Goal: Information Seeking & Learning: Check status

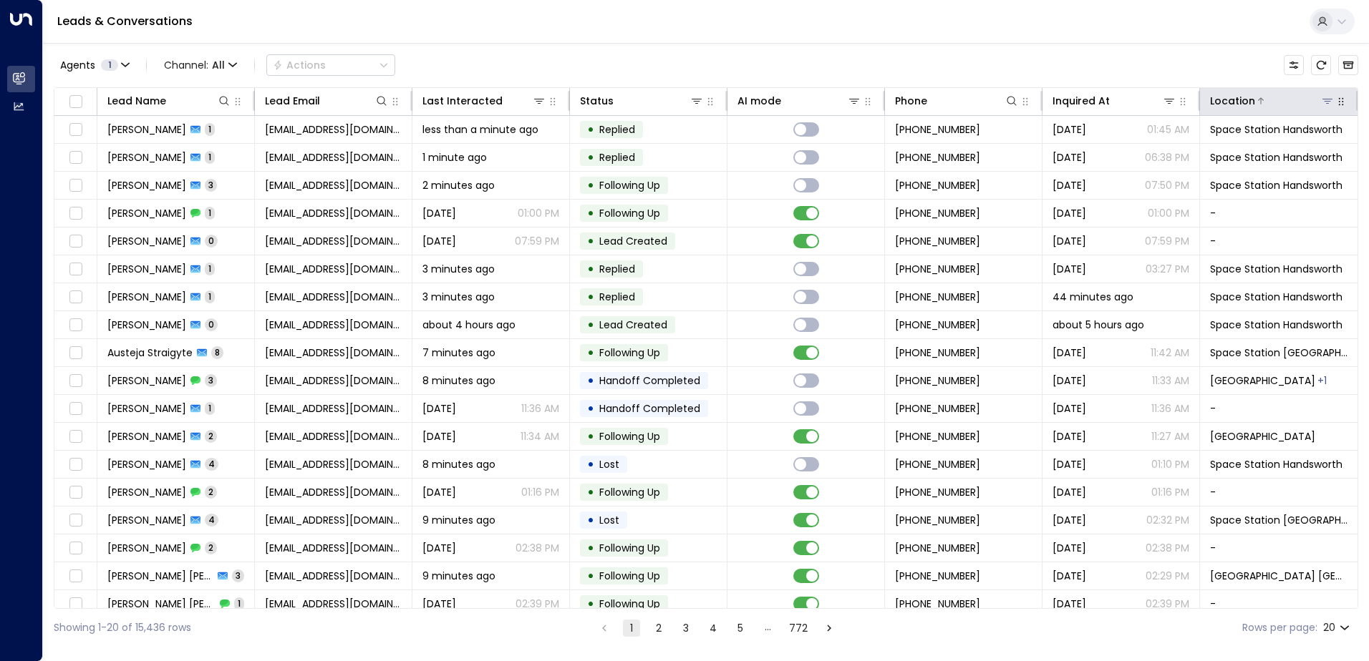
click at [1324, 96] on icon at bounding box center [1326, 100] width 11 height 11
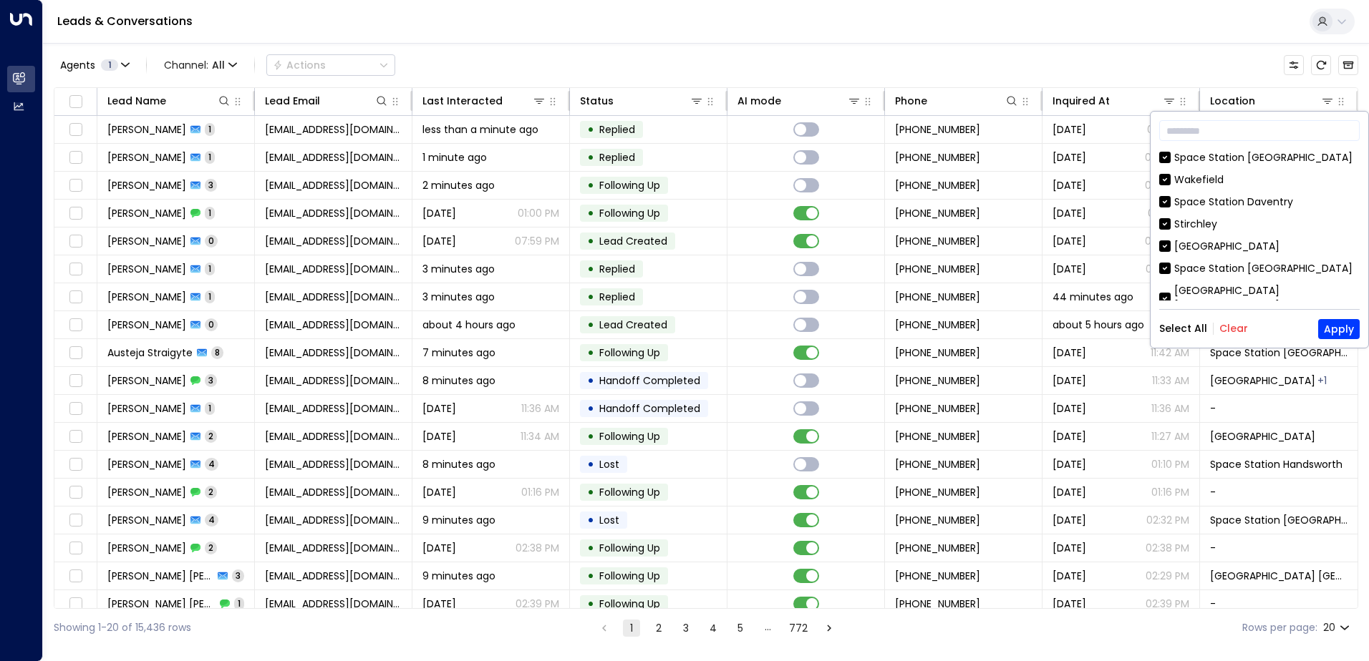
click at [1228, 326] on button "Clear" at bounding box center [1233, 328] width 29 height 11
click at [1235, 293] on div "[GEOGRAPHIC_DATA] [GEOGRAPHIC_DATA]" at bounding box center [1266, 298] width 185 height 30
click at [1343, 331] on button "Apply" at bounding box center [1339, 329] width 42 height 20
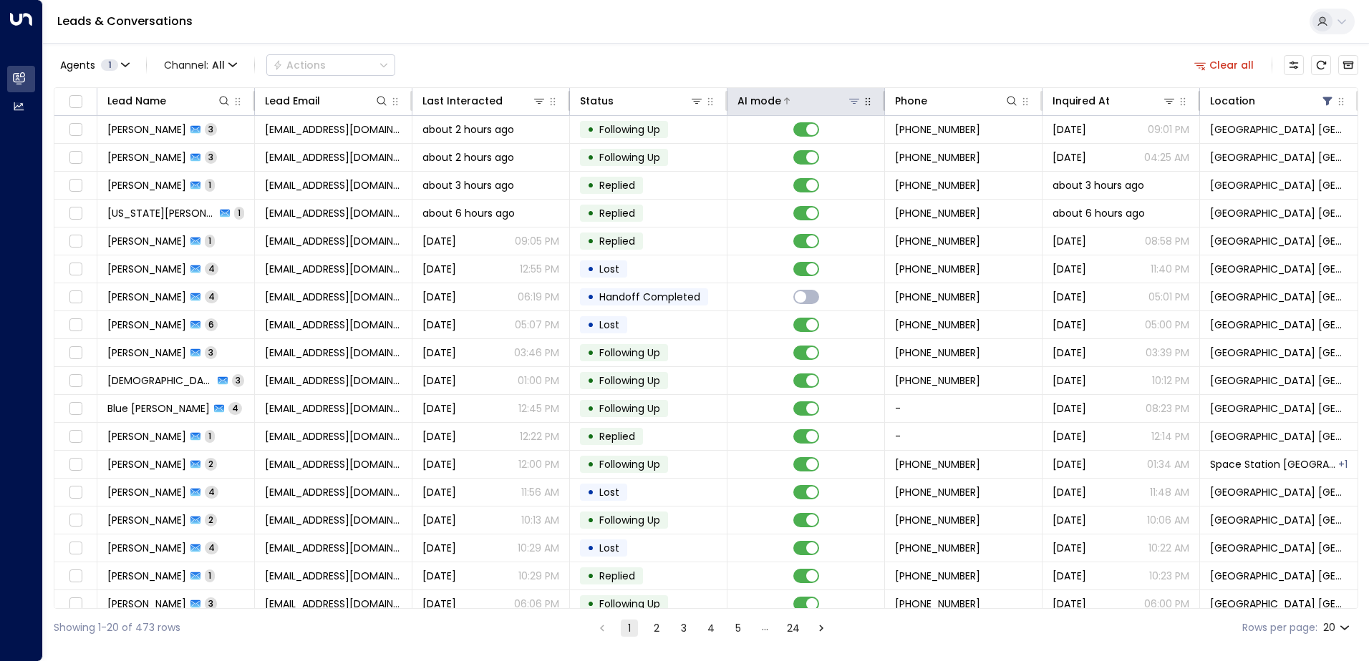
click at [850, 101] on icon at bounding box center [854, 101] width 10 height 5
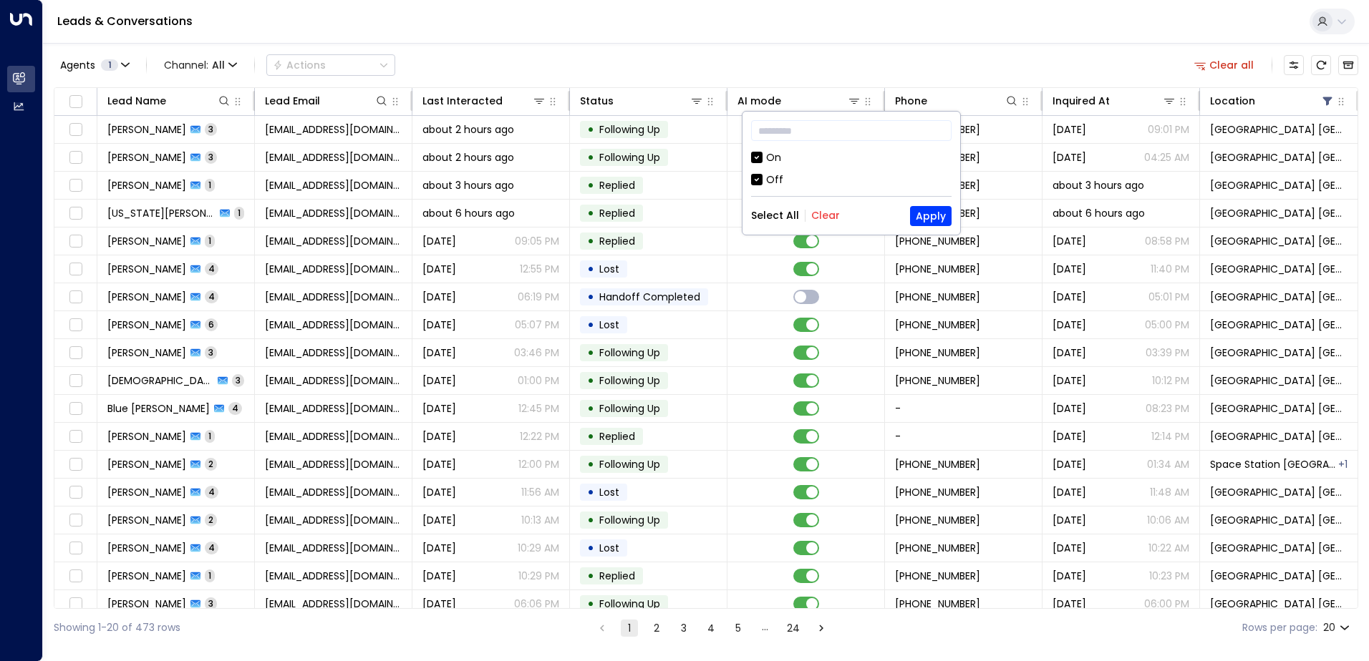
click at [764, 177] on div "Off" at bounding box center [851, 180] width 200 height 15
click at [938, 213] on button "Apply" at bounding box center [931, 216] width 42 height 20
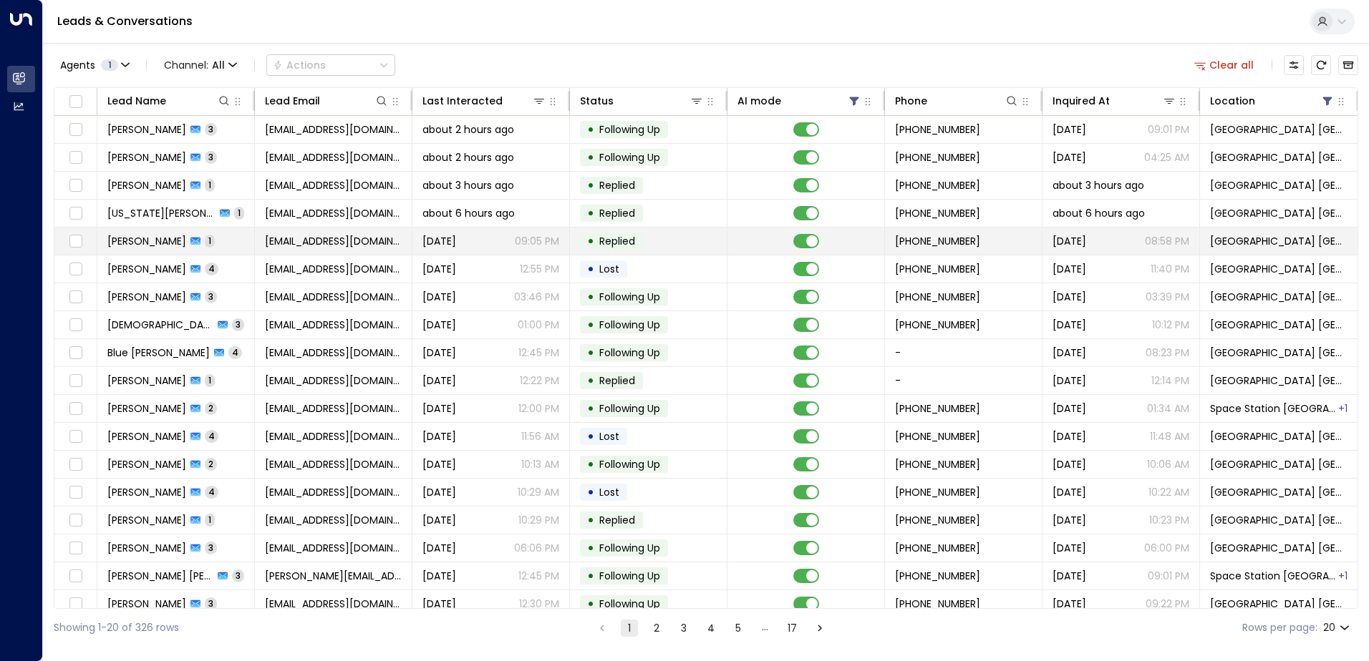
click at [305, 249] on td "[EMAIL_ADDRESS][DOMAIN_NAME]" at bounding box center [333, 241] width 157 height 27
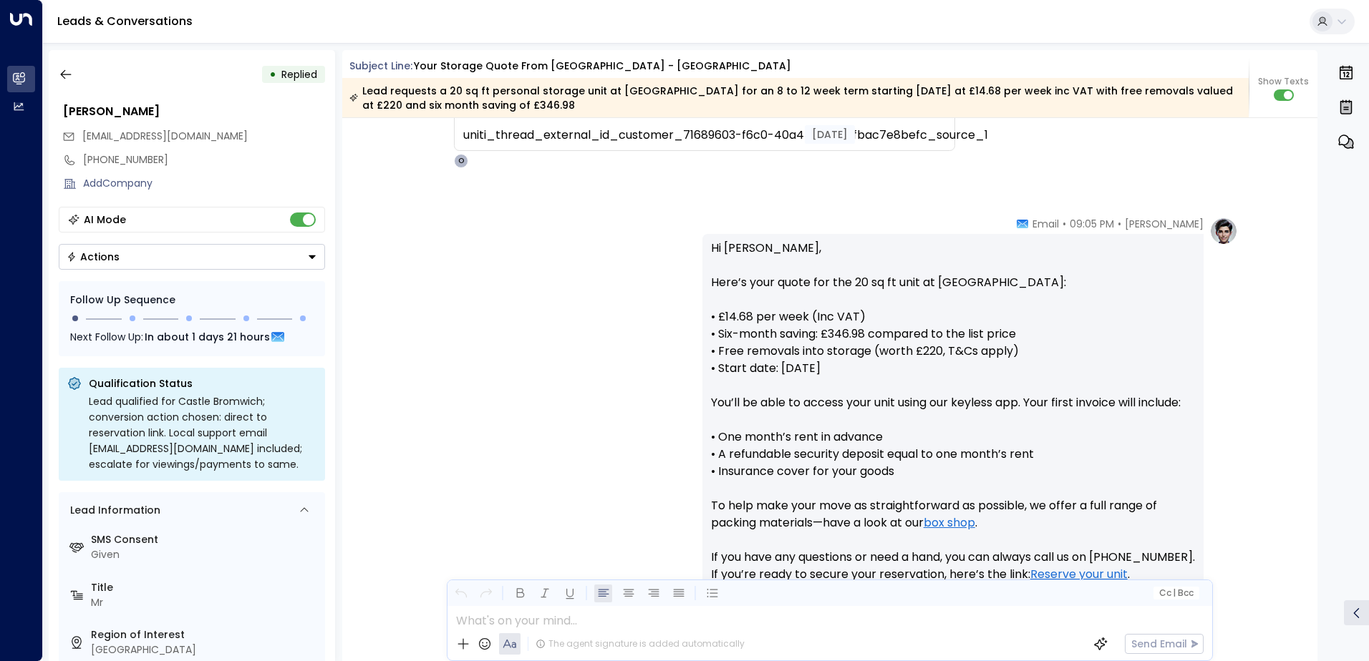
scroll to position [1082, 0]
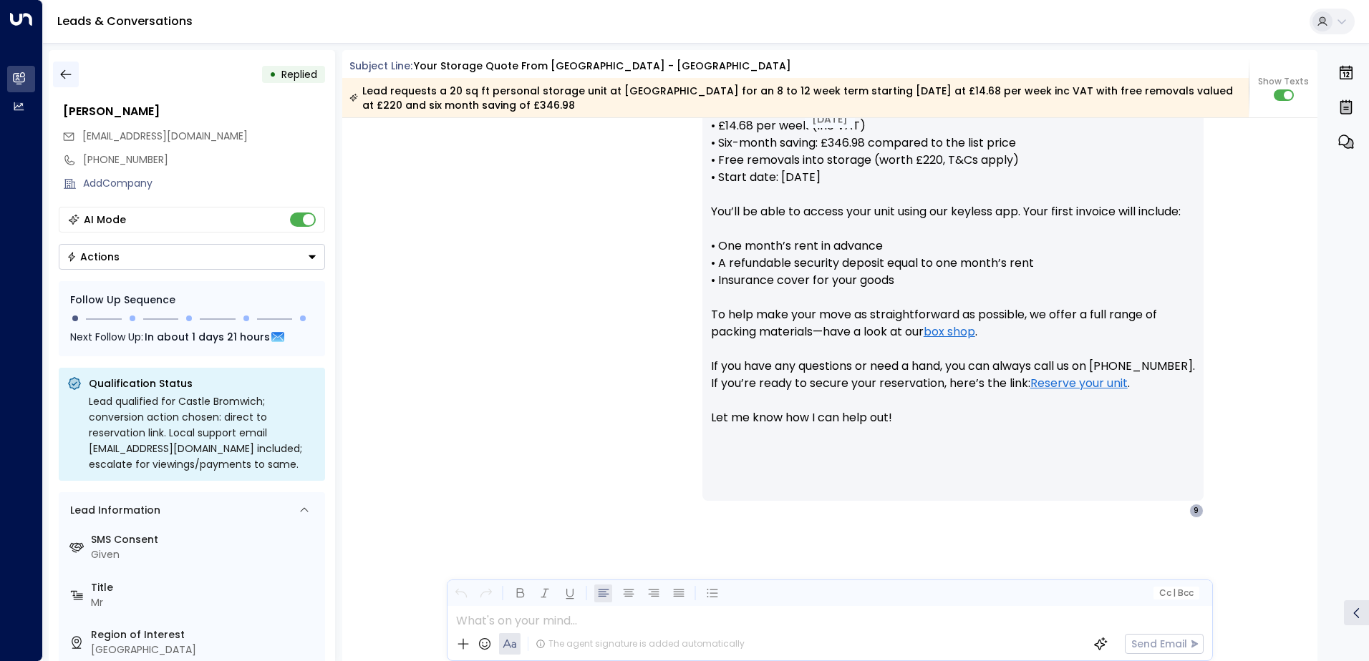
click at [69, 76] on icon "button" at bounding box center [66, 74] width 14 height 14
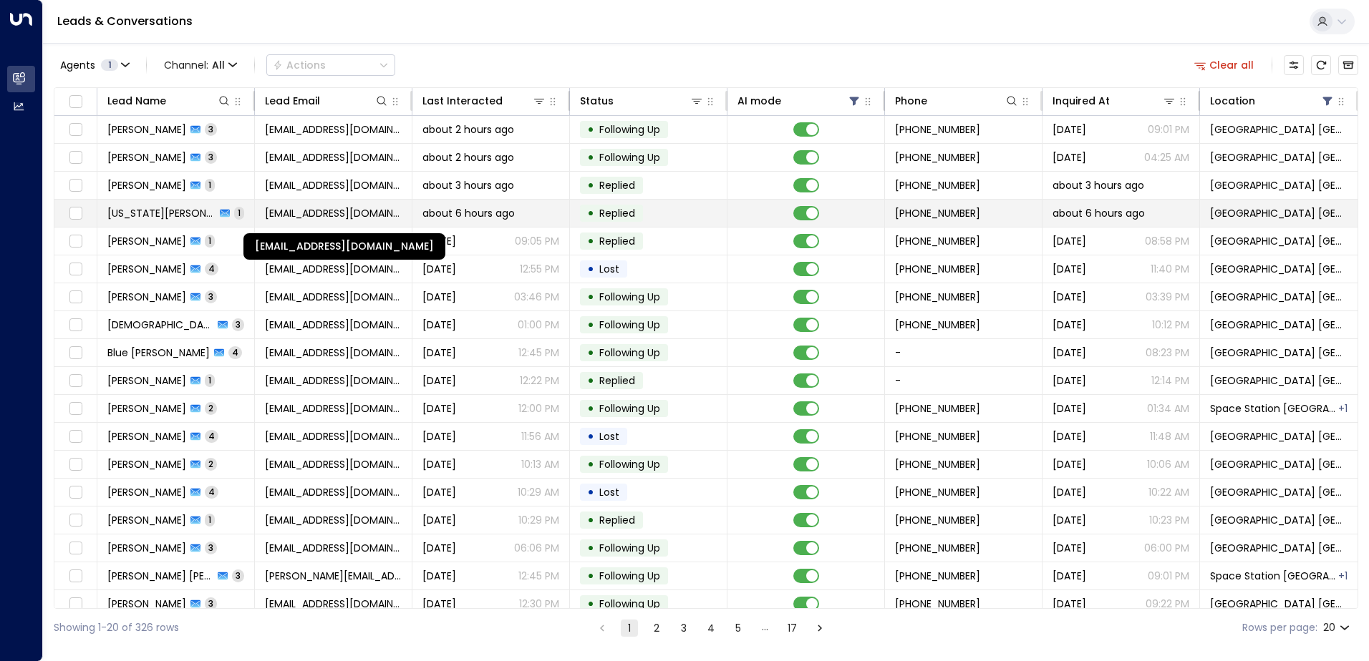
click at [324, 216] on span "[EMAIL_ADDRESS][DOMAIN_NAME]" at bounding box center [333, 213] width 137 height 14
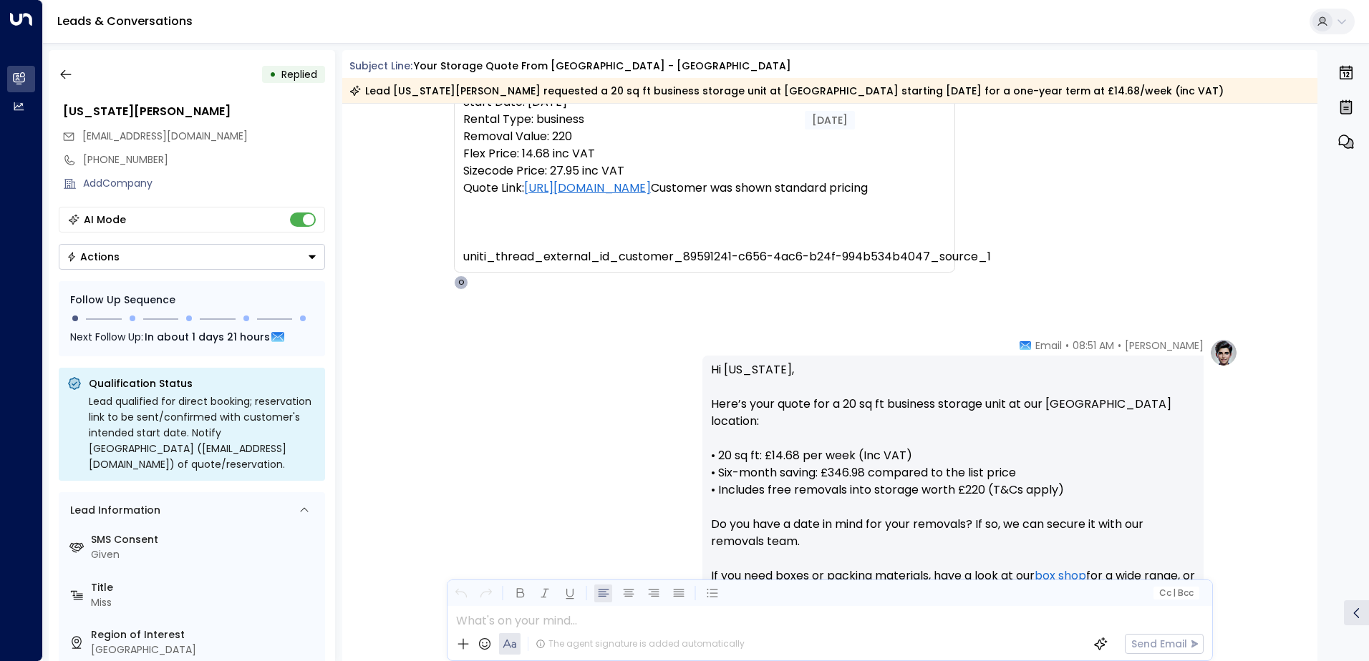
scroll to position [737, 0]
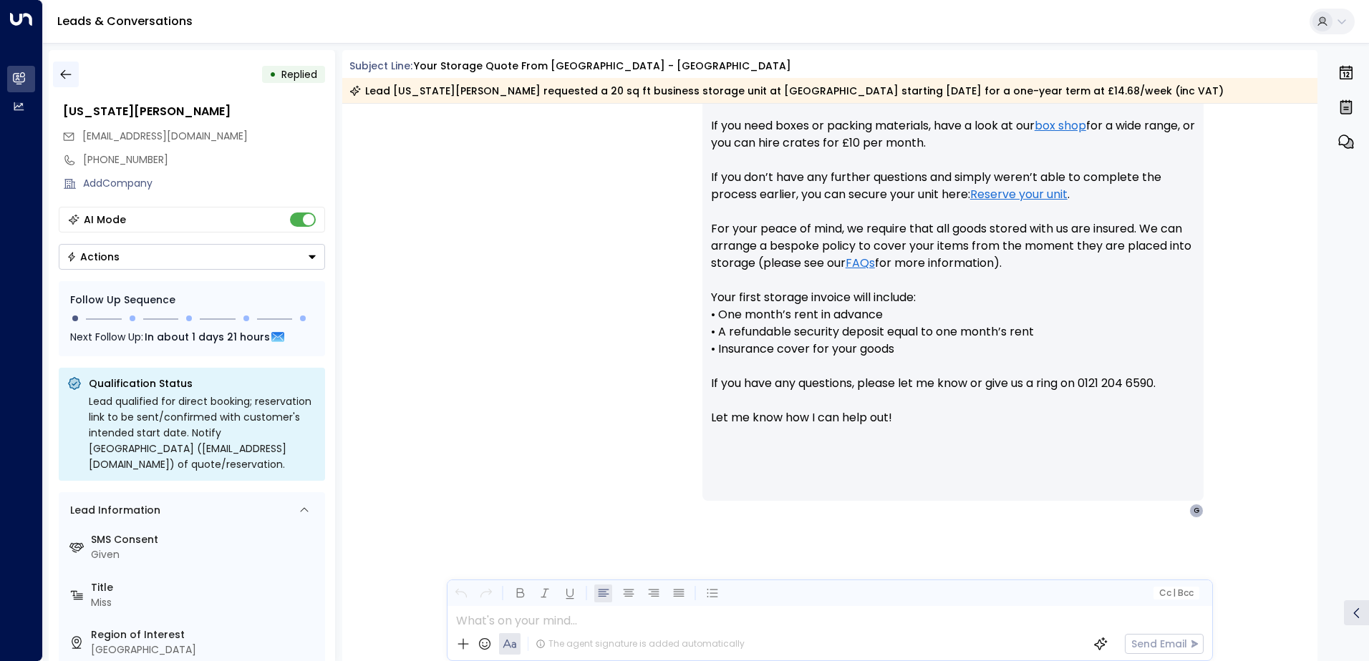
click at [62, 64] on button "button" at bounding box center [66, 75] width 26 height 26
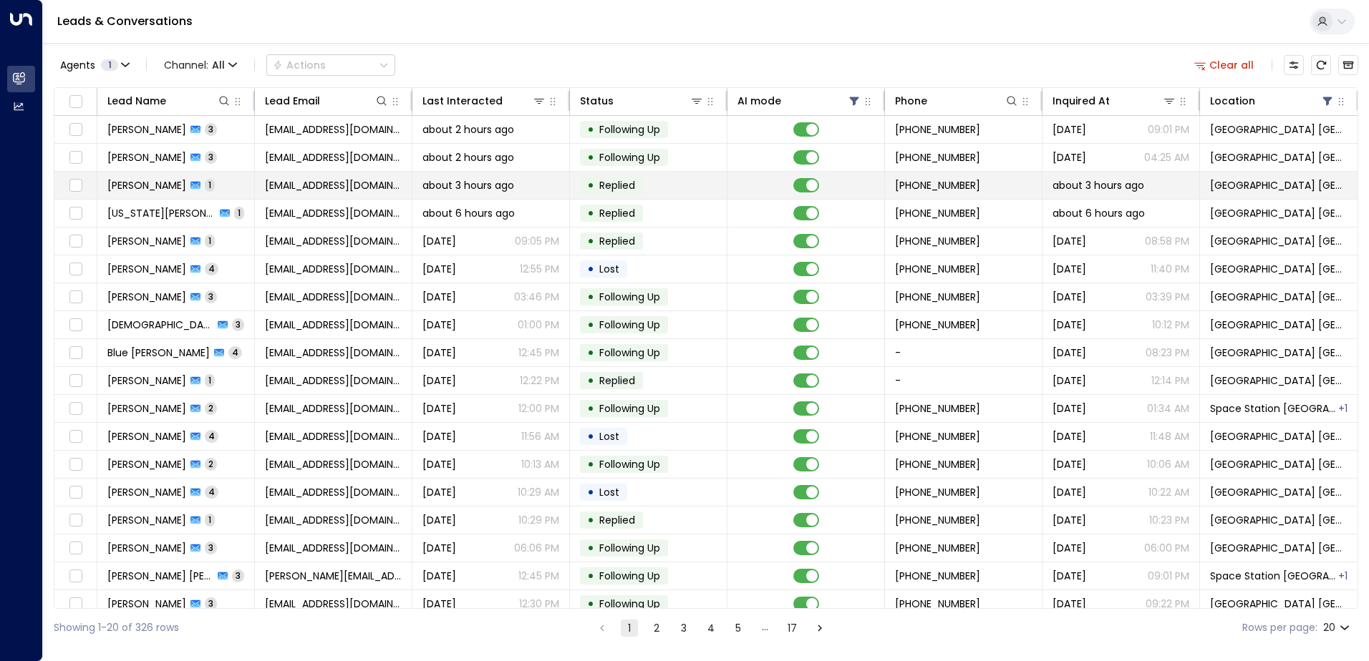
click at [288, 175] on td "[EMAIL_ADDRESS][DOMAIN_NAME]" at bounding box center [333, 185] width 157 height 27
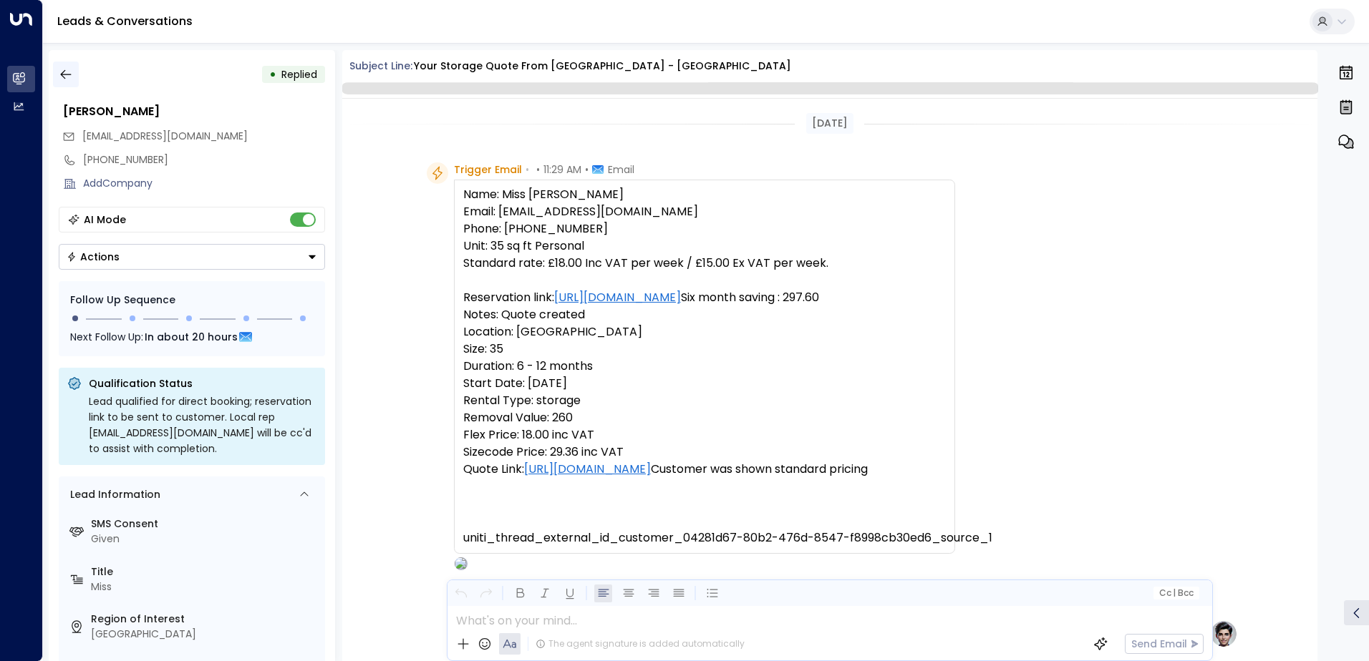
scroll to position [508, 0]
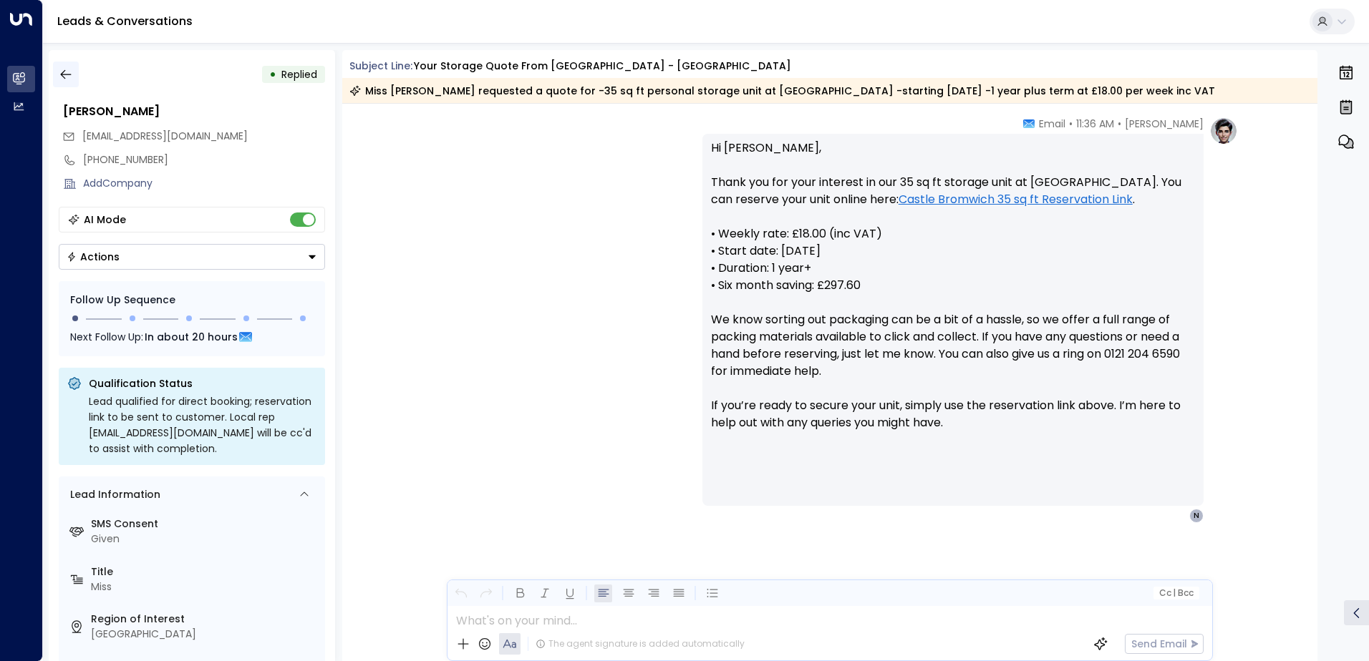
click at [64, 72] on icon "button" at bounding box center [66, 74] width 14 height 14
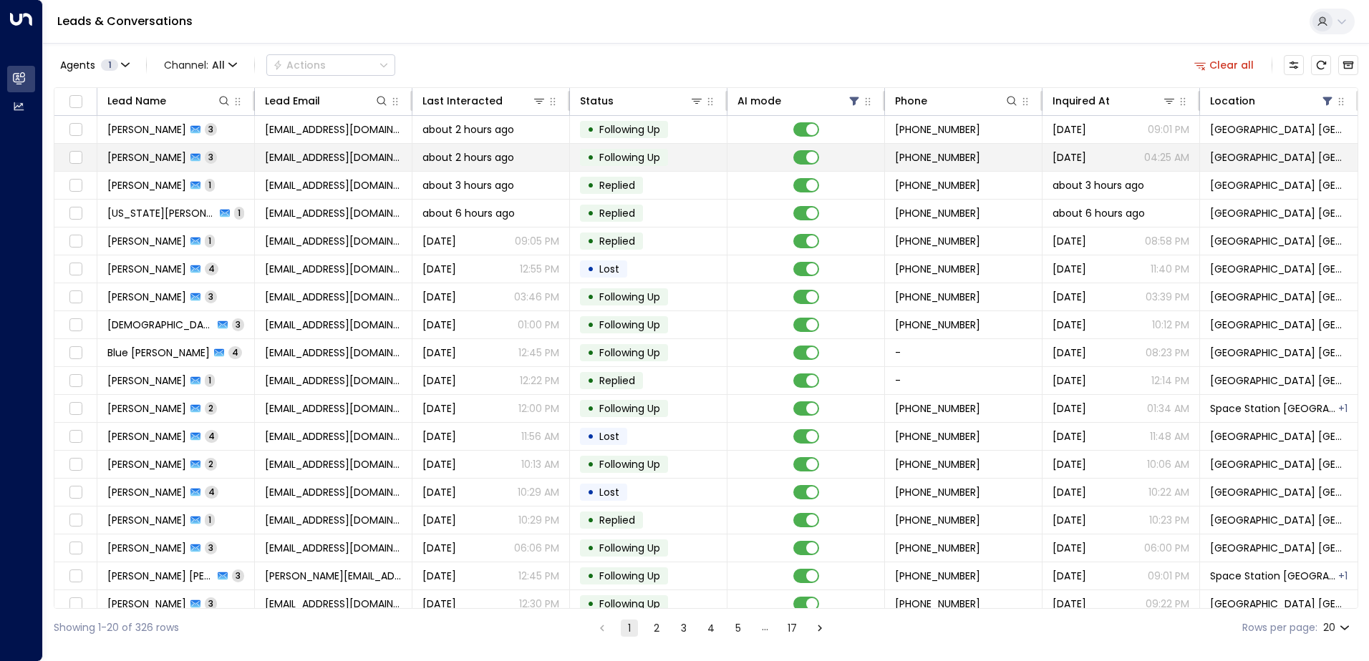
click at [361, 152] on span "[EMAIL_ADDRESS][DOMAIN_NAME]" at bounding box center [333, 157] width 137 height 14
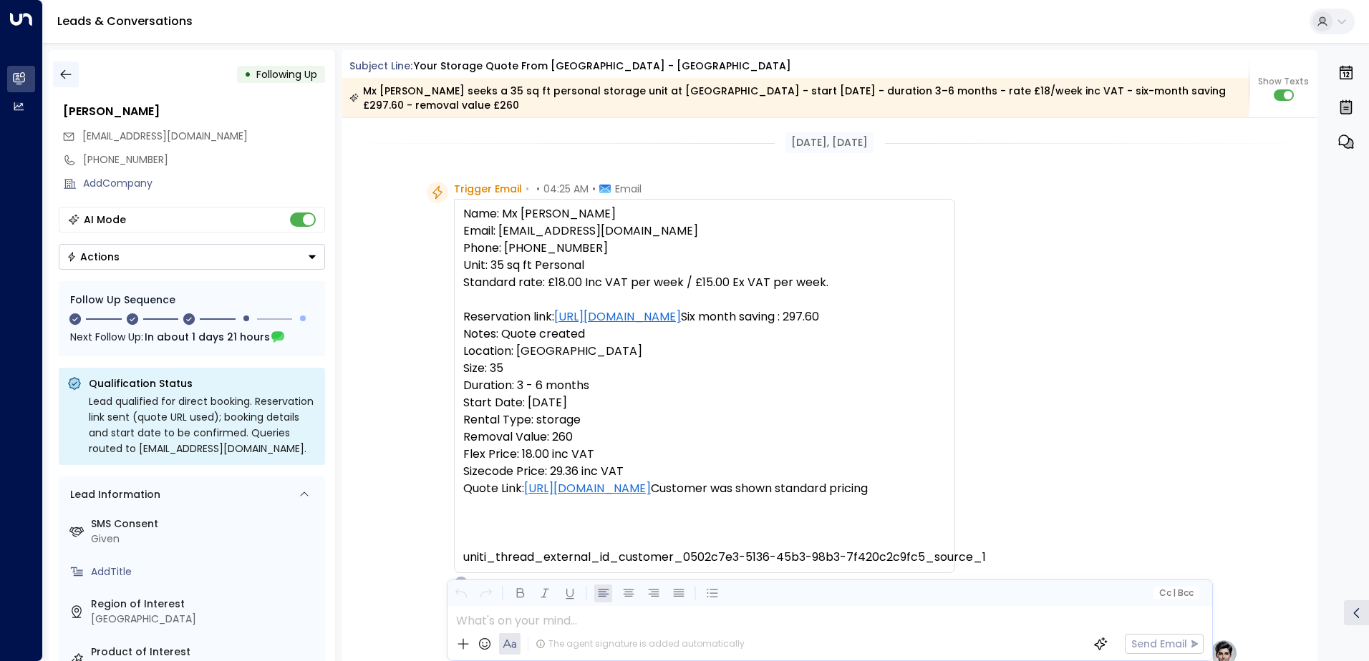
click at [78, 69] on button "button" at bounding box center [66, 75] width 26 height 26
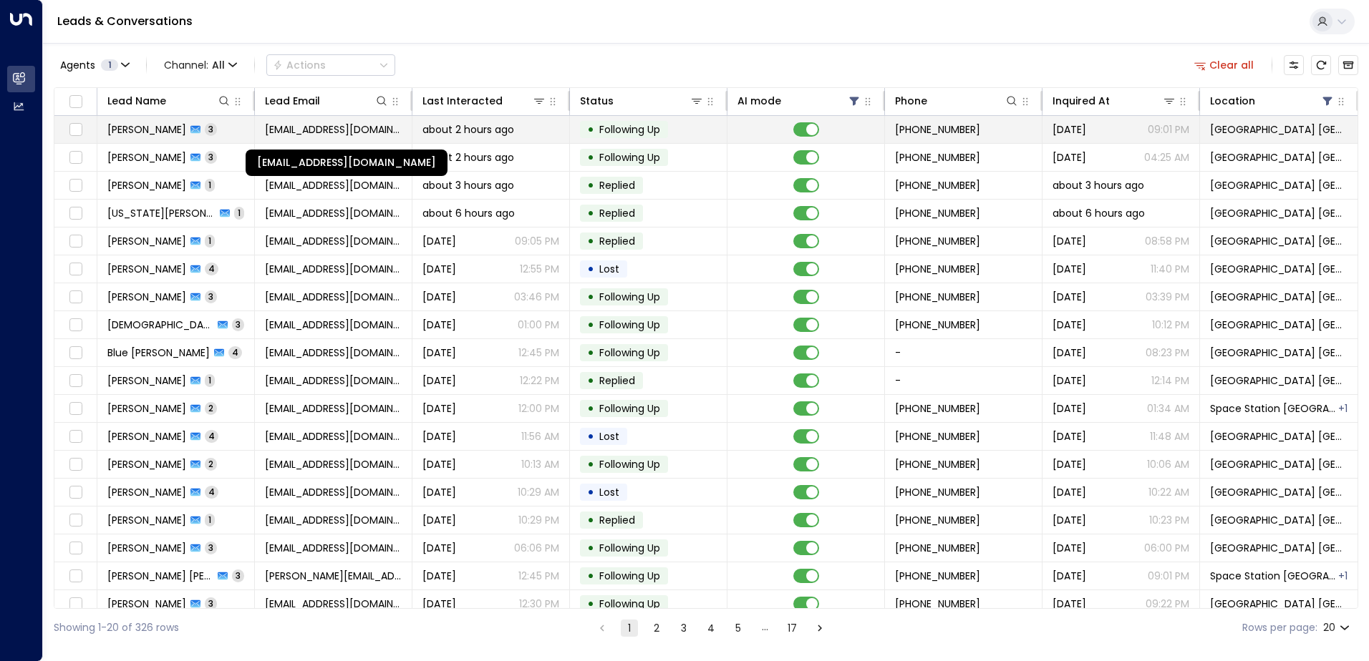
click at [334, 130] on span "[EMAIL_ADDRESS][DOMAIN_NAME]" at bounding box center [333, 129] width 137 height 14
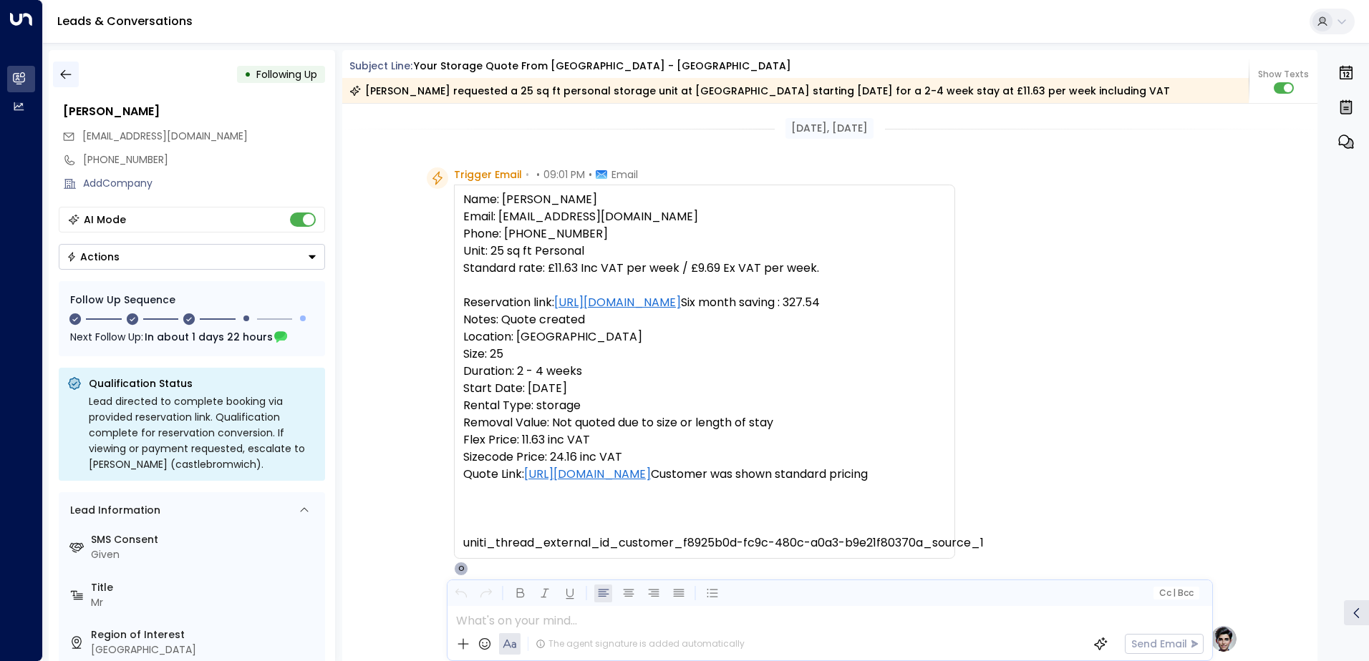
click at [64, 75] on icon "button" at bounding box center [66, 74] width 14 height 14
